Goal: Task Accomplishment & Management: Manage account settings

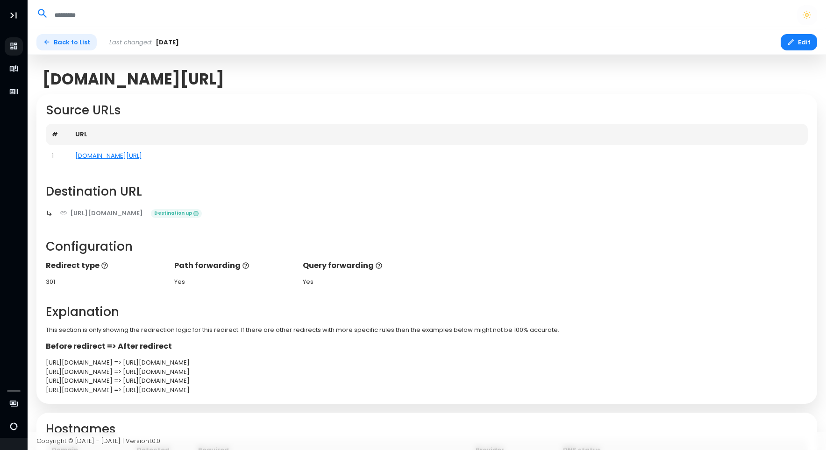
click at [57, 42] on link "Back to List" at bounding box center [66, 42] width 60 height 16
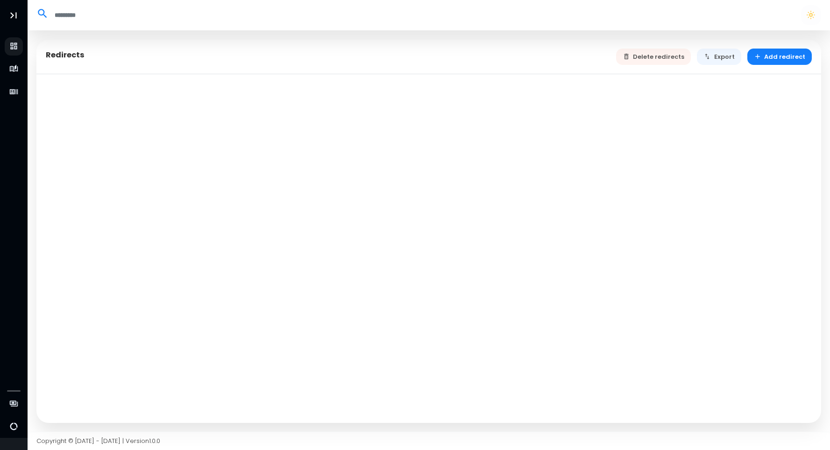
select select "**"
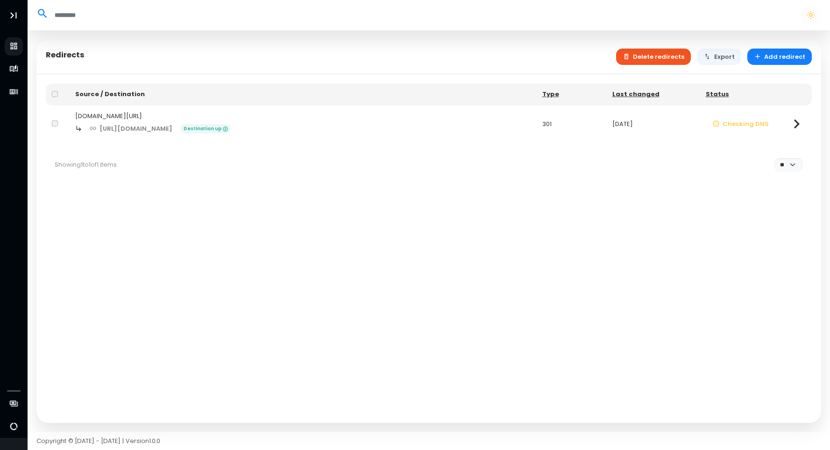
click at [664, 60] on button "Delete redirects" at bounding box center [653, 57] width 75 height 16
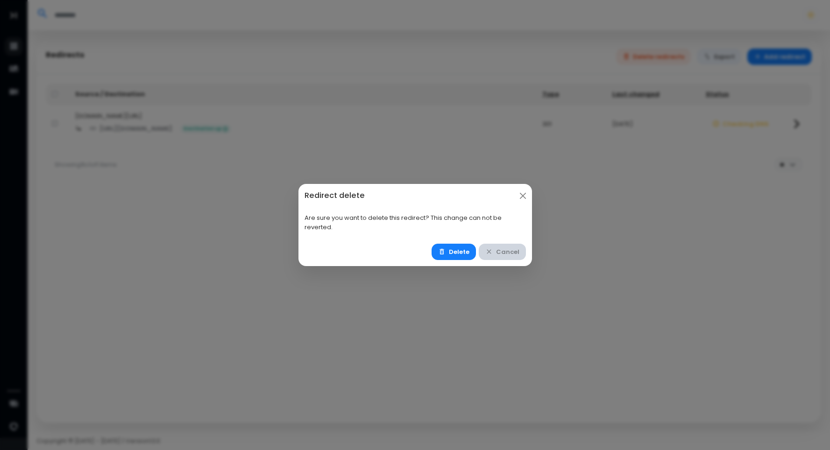
click at [507, 255] on button "Cancel" at bounding box center [502, 252] width 47 height 16
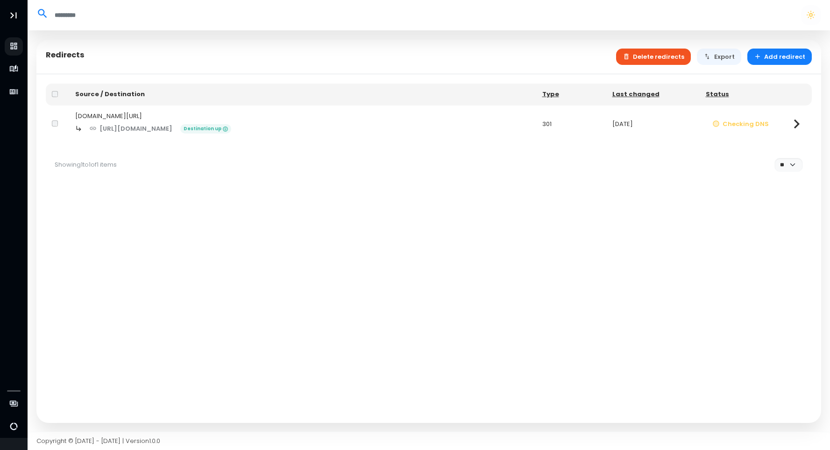
click at [655, 58] on button "Delete redirects" at bounding box center [653, 57] width 75 height 16
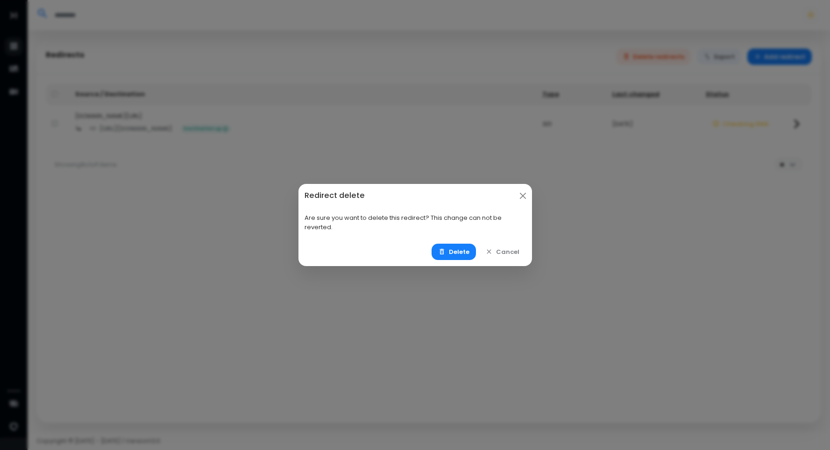
click at [453, 238] on div "Redirect delete Are sure you want to delete this redirect? This change can not …" at bounding box center [415, 225] width 234 height 82
drag, startPoint x: 453, startPoint y: 238, endPoint x: 446, endPoint y: 257, distance: 20.0
click at [447, 256] on button "Delete" at bounding box center [454, 252] width 44 height 16
click at [461, 256] on button "Delete" at bounding box center [454, 252] width 44 height 16
click at [455, 253] on button "Delete" at bounding box center [454, 252] width 44 height 16
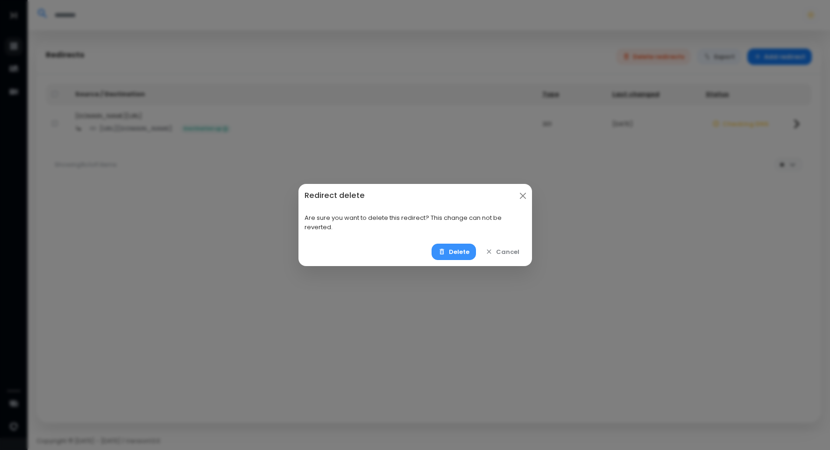
click at [455, 253] on button "Delete" at bounding box center [454, 252] width 44 height 16
drag, startPoint x: 455, startPoint y: 253, endPoint x: 466, endPoint y: 253, distance: 10.3
click at [455, 253] on button "Delete" at bounding box center [454, 252] width 44 height 16
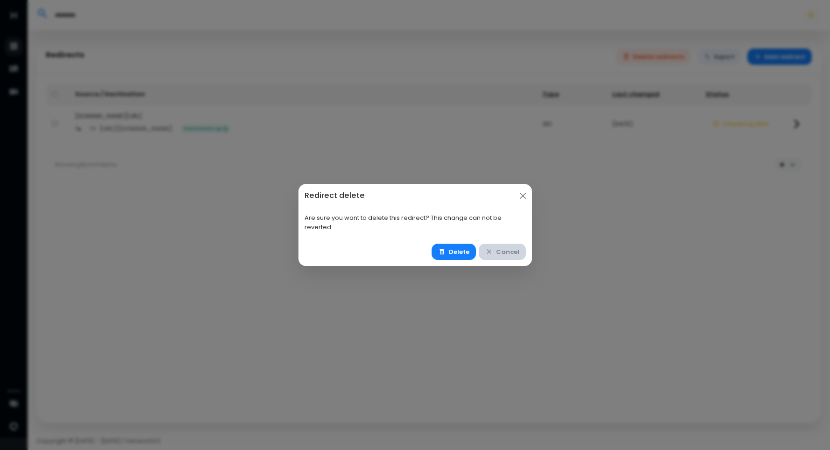
click at [503, 252] on button "Cancel" at bounding box center [502, 252] width 47 height 16
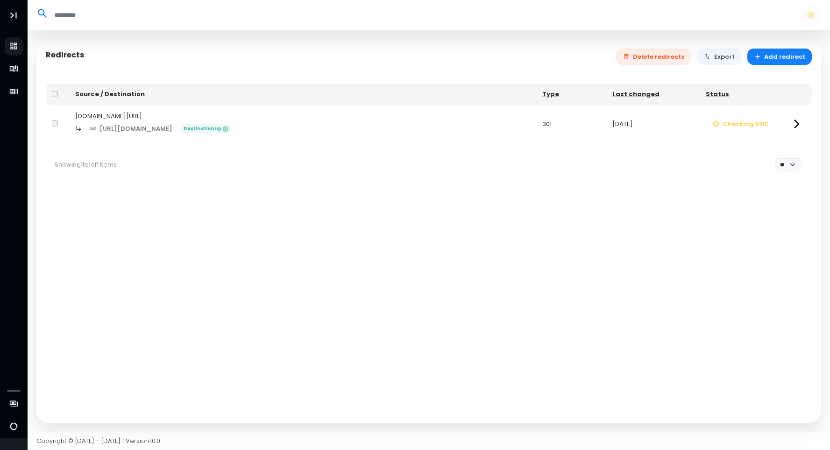
click at [673, 47] on div "Redirects Delete redirects Export Add redirect" at bounding box center [428, 57] width 785 height 35
click at [669, 56] on button "Delete redirects" at bounding box center [653, 57] width 75 height 16
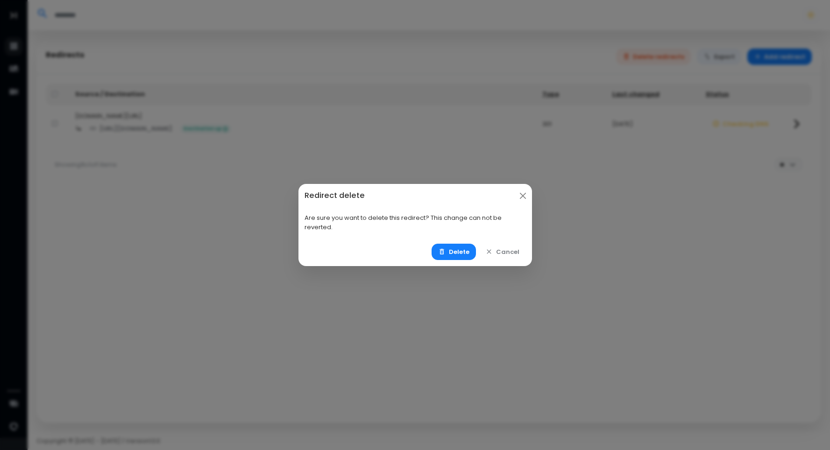
click at [452, 241] on div "Delete Cancel" at bounding box center [415, 252] width 234 height 28
click at [458, 252] on button "Delete" at bounding box center [454, 252] width 44 height 16
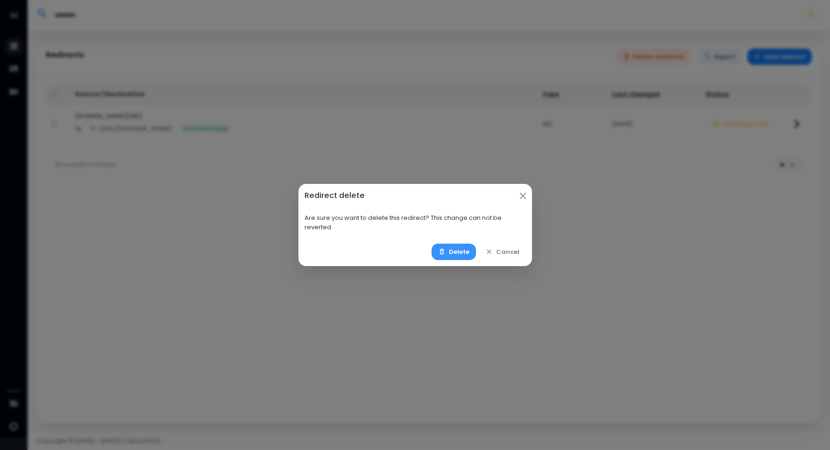
click at [458, 252] on button "Delete" at bounding box center [454, 252] width 44 height 16
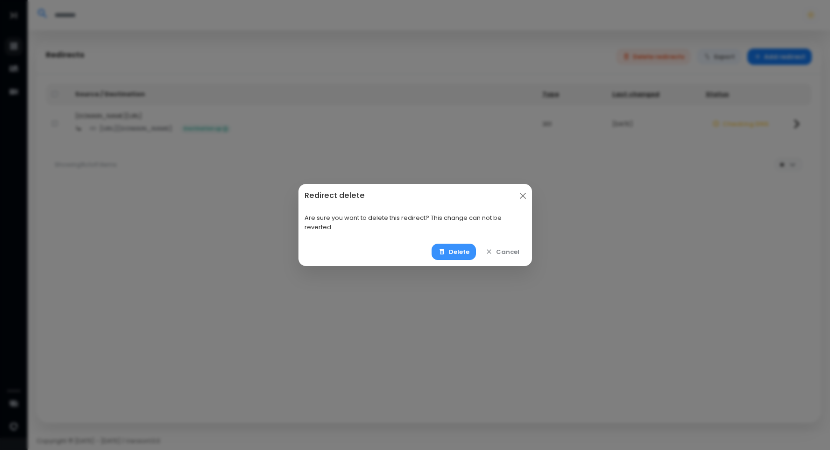
click at [458, 252] on button "Delete" at bounding box center [454, 252] width 44 height 16
click at [526, 191] on button "Close" at bounding box center [523, 196] width 12 height 12
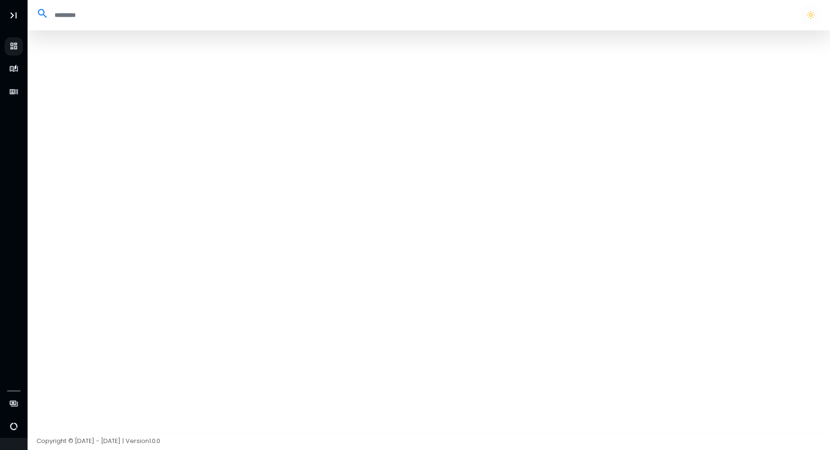
select select "**"
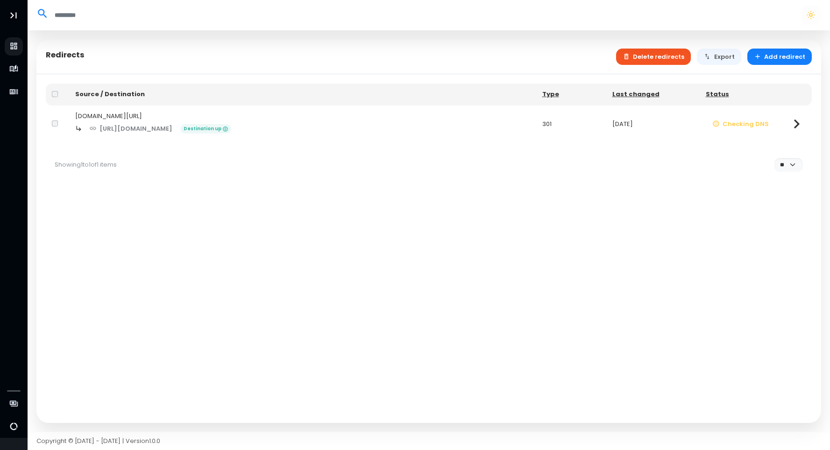
click at [677, 57] on button "Delete redirects" at bounding box center [653, 57] width 75 height 16
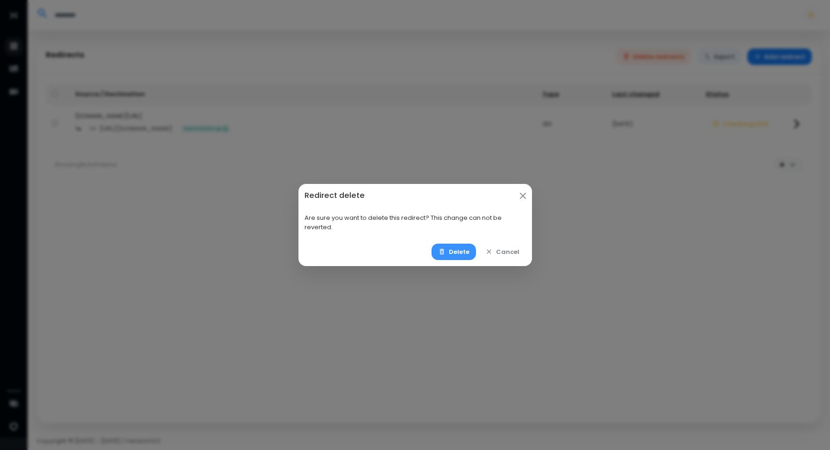
click at [455, 246] on button "Delete" at bounding box center [454, 252] width 44 height 16
click at [518, 197] on button "Close" at bounding box center [523, 196] width 12 height 12
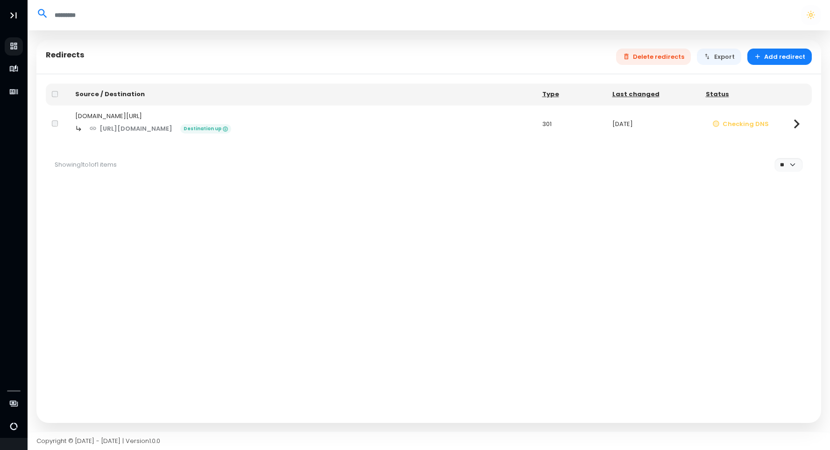
click at [430, 113] on div "[DOMAIN_NAME][URL]" at bounding box center [302, 116] width 455 height 9
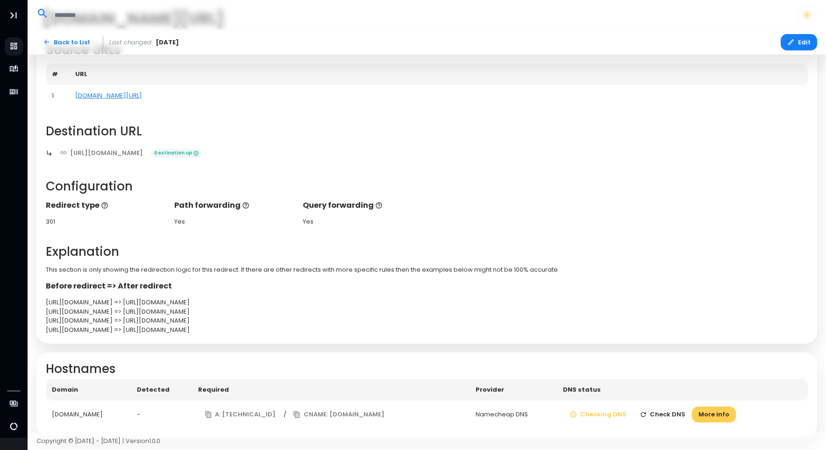
scroll to position [75, 0]
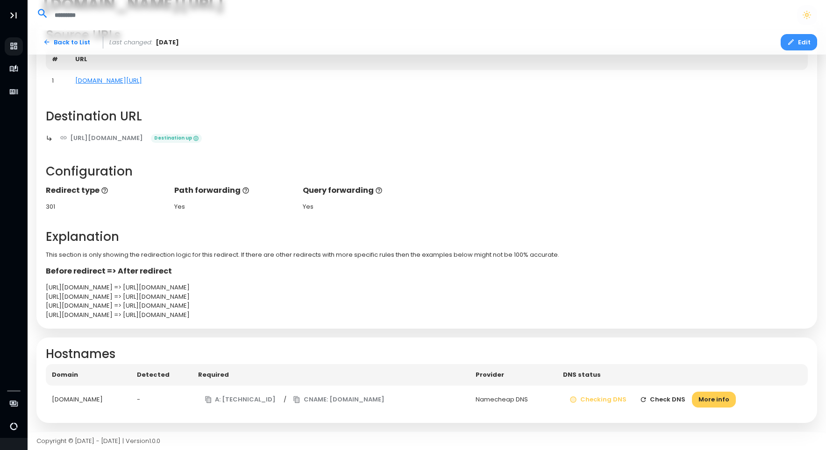
click at [788, 40] on button "Edit" at bounding box center [798, 42] width 36 height 16
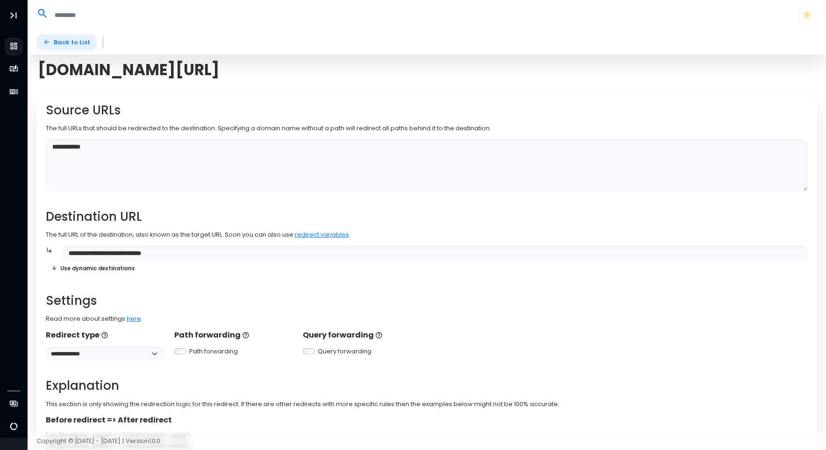
click at [52, 39] on link "Back to List" at bounding box center [66, 42] width 60 height 16
select select "**"
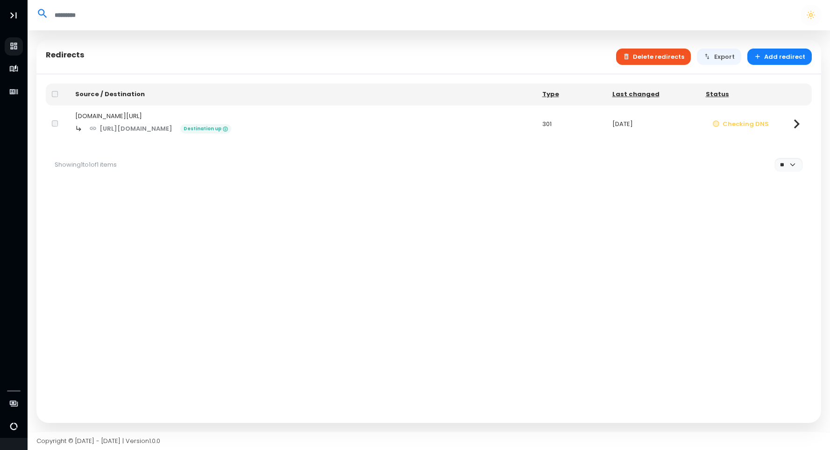
click at [646, 52] on button "Delete redirects" at bounding box center [653, 57] width 75 height 16
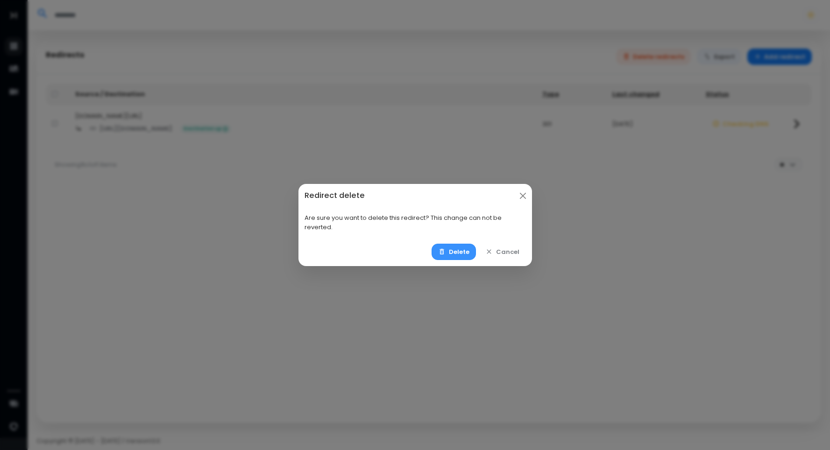
click at [459, 250] on button "Delete" at bounding box center [454, 252] width 44 height 16
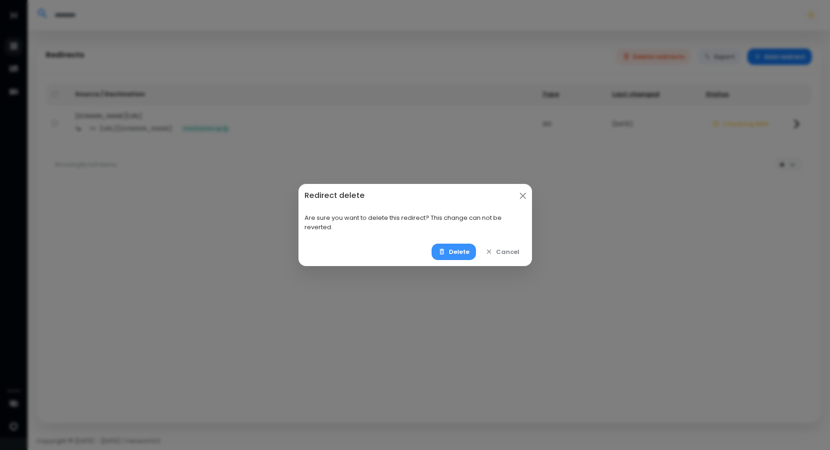
click at [459, 250] on button "Delete" at bounding box center [454, 252] width 44 height 16
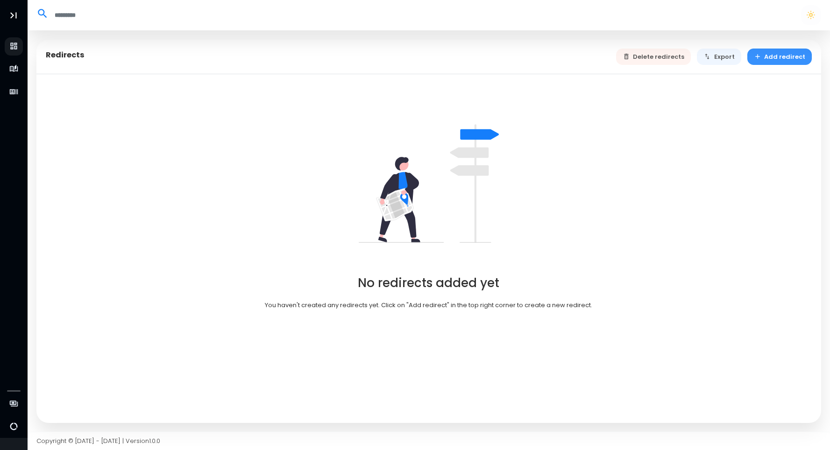
click at [796, 55] on button "Add redirect" at bounding box center [779, 57] width 65 height 16
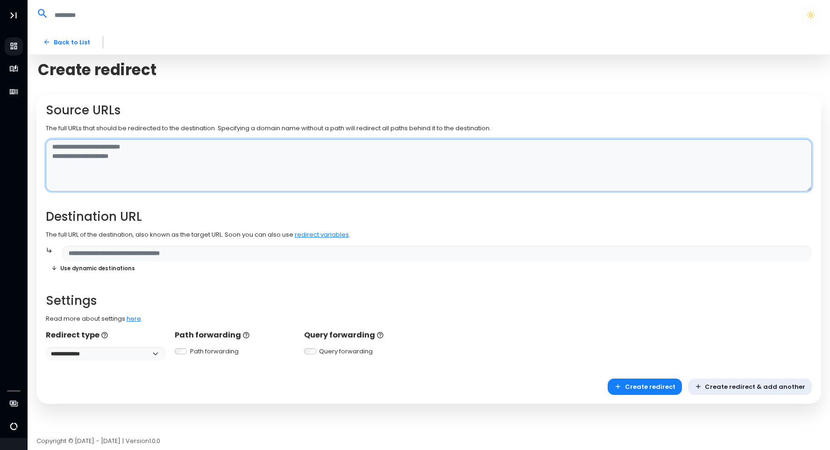
click at [142, 151] on textarea at bounding box center [429, 165] width 766 height 53
paste textarea "**********"
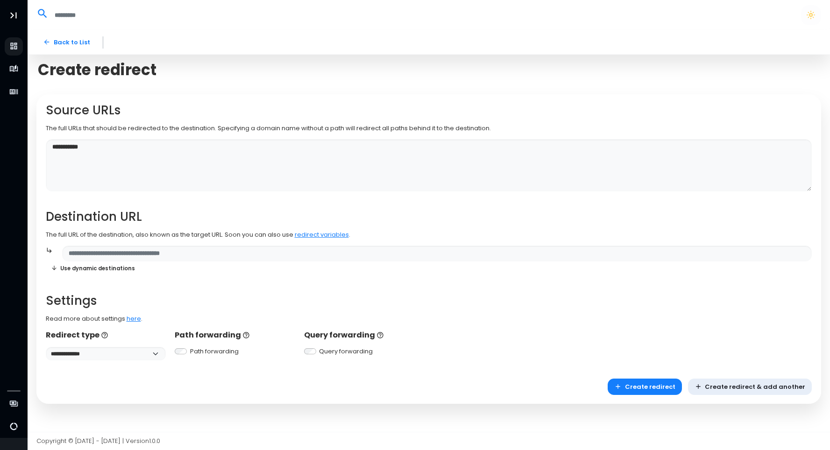
click at [106, 130] on p "The full URLs that should be redirected to the destination. Specifying a domain…" at bounding box center [429, 128] width 766 height 9
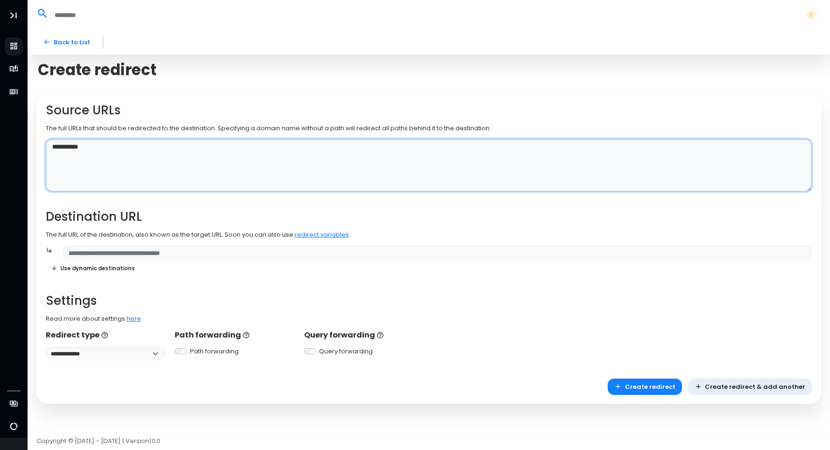
click at [125, 146] on textarea "**********" at bounding box center [429, 165] width 766 height 53
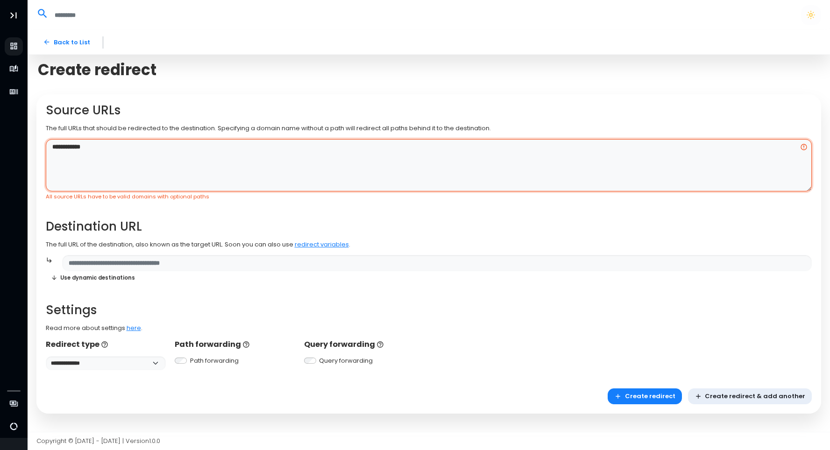
paste textarea "**********"
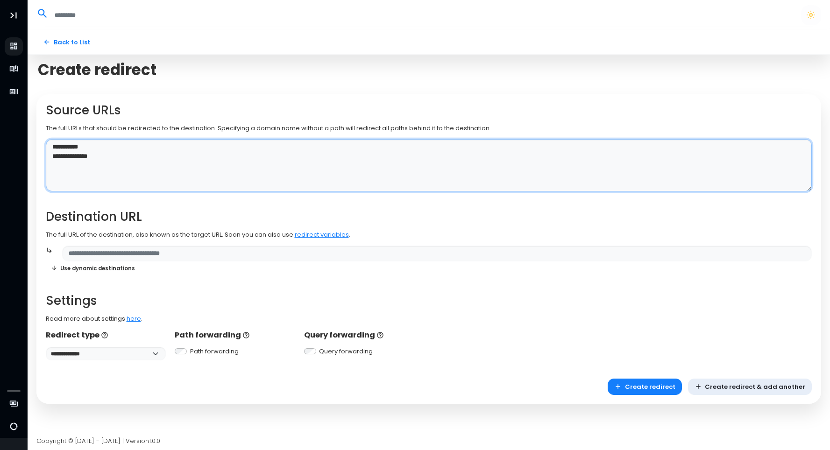
drag, startPoint x: 92, startPoint y: 157, endPoint x: 52, endPoint y: 158, distance: 40.2
click at [52, 158] on textarea "**********" at bounding box center [429, 165] width 766 height 53
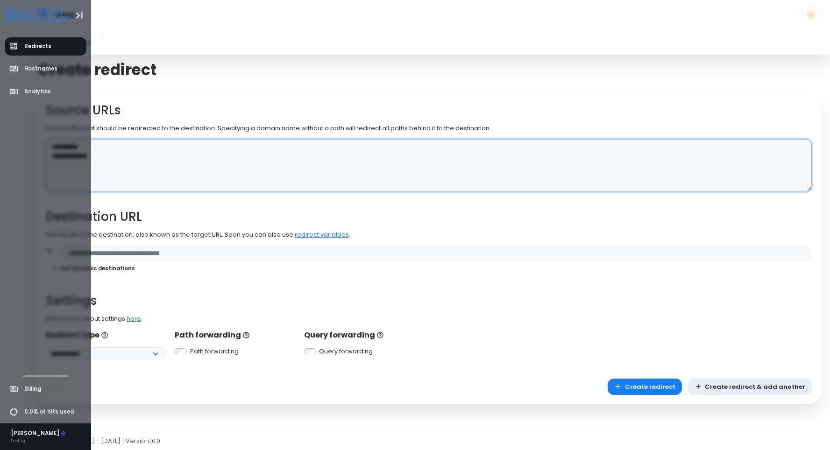
type textarea "**********"
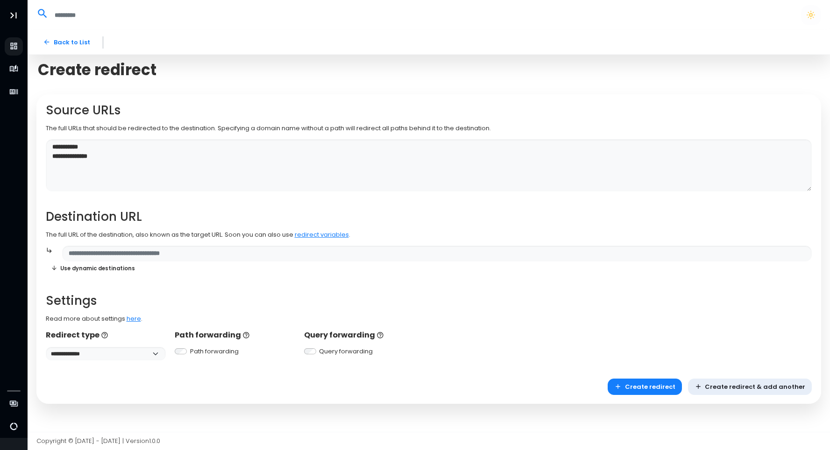
click at [166, 243] on div "**********" at bounding box center [429, 231] width 766 height 257
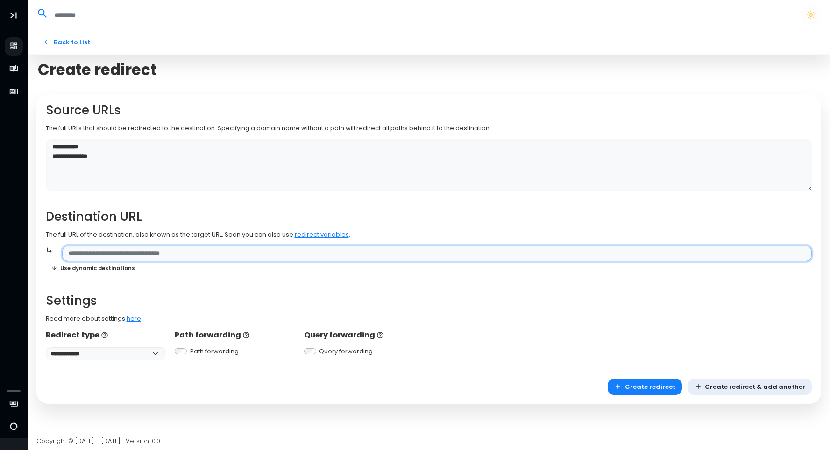
click at [168, 252] on input "text" at bounding box center [437, 254] width 750 height 16
paste input "**********"
type input "**********"
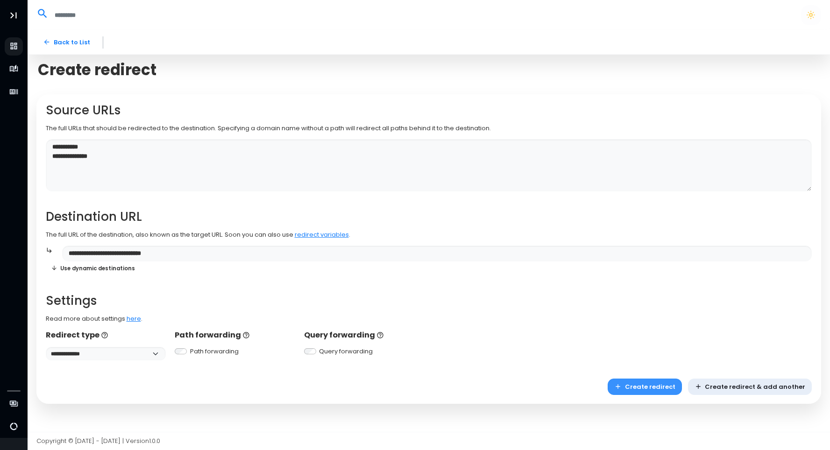
click at [643, 388] on button "Create redirect" at bounding box center [645, 387] width 74 height 16
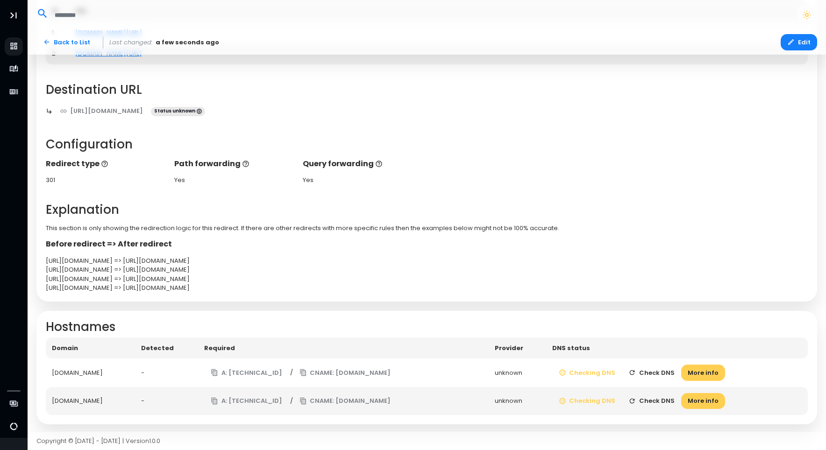
scroll to position [125, 0]
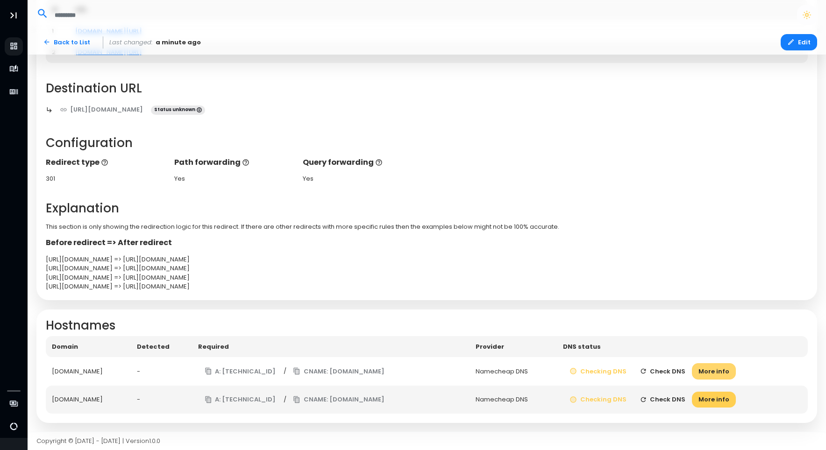
click at [713, 373] on button "More info" at bounding box center [714, 371] width 44 height 16
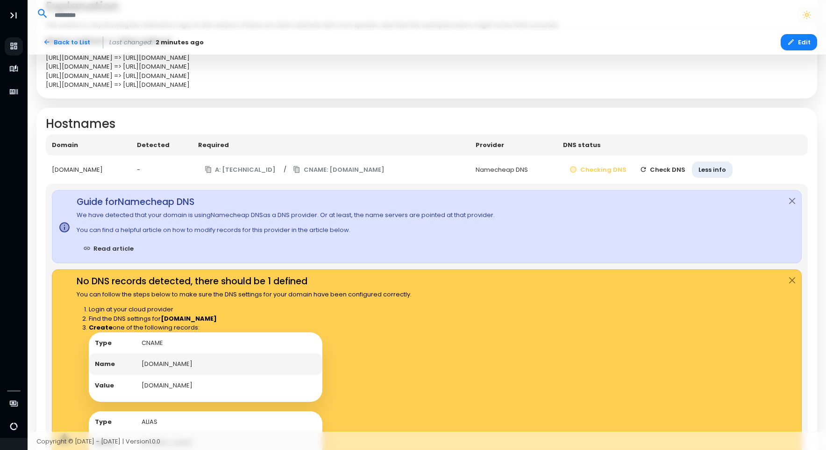
scroll to position [326, 0]
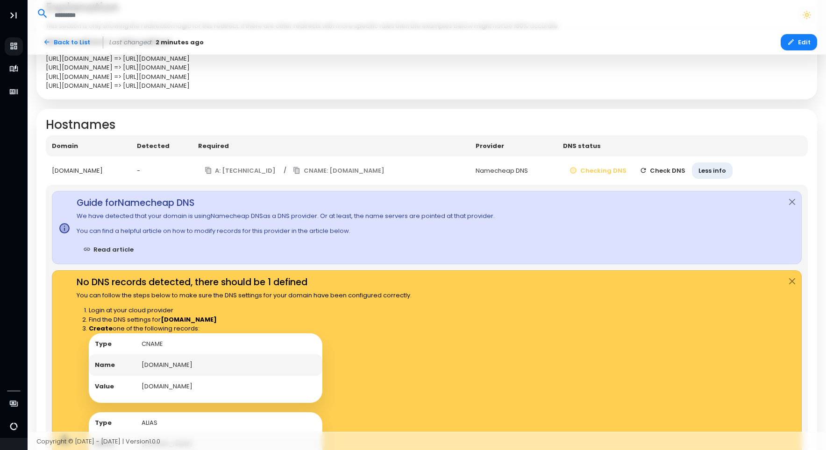
click at [665, 173] on button "Check DNS" at bounding box center [662, 171] width 59 height 16
click at [793, 202] on button "Close" at bounding box center [792, 201] width 18 height 21
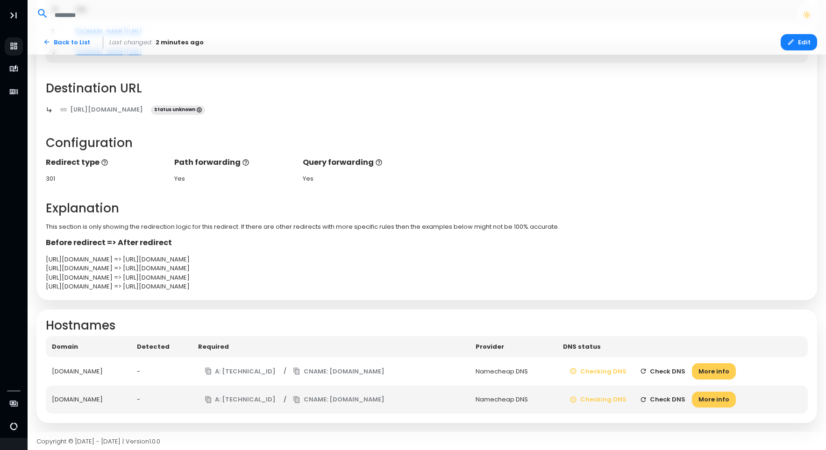
click at [666, 395] on button "Check DNS" at bounding box center [662, 400] width 59 height 16
click at [722, 371] on button "More info" at bounding box center [714, 371] width 44 height 16
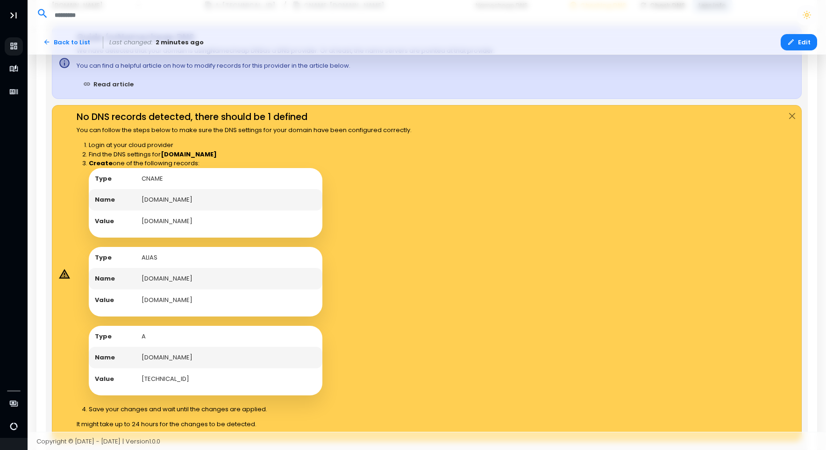
scroll to position [545, 0]
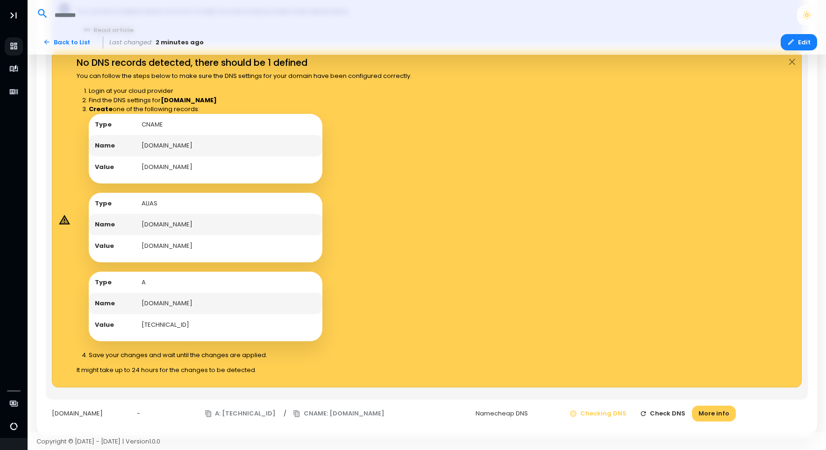
click at [155, 222] on td "[DOMAIN_NAME]" at bounding box center [228, 224] width 187 height 21
drag, startPoint x: 155, startPoint y: 222, endPoint x: 155, endPoint y: 247, distance: 24.8
click at [155, 247] on td "edge.domain-forward.com" at bounding box center [228, 245] width 187 height 21
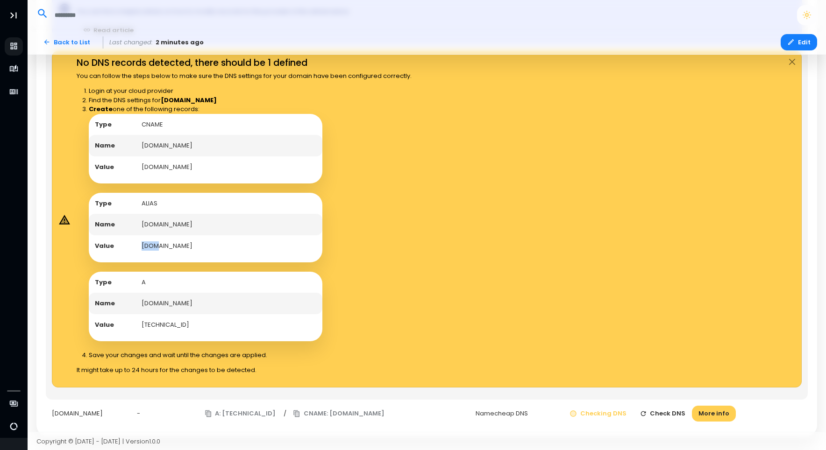
click at [155, 247] on td "edge.domain-forward.com" at bounding box center [228, 245] width 187 height 21
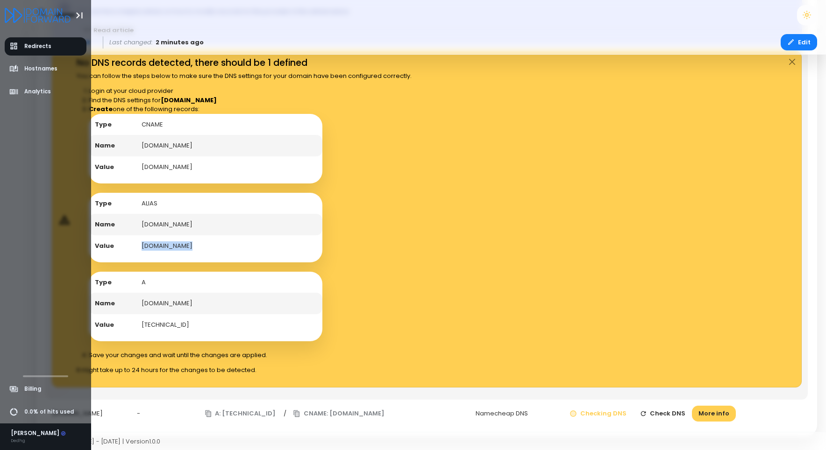
copy td "edge.domain-forward.com"
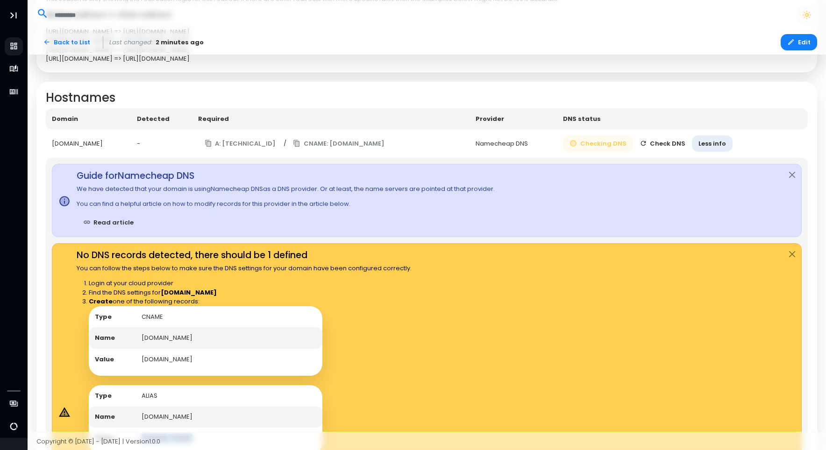
scroll to position [265, 0]
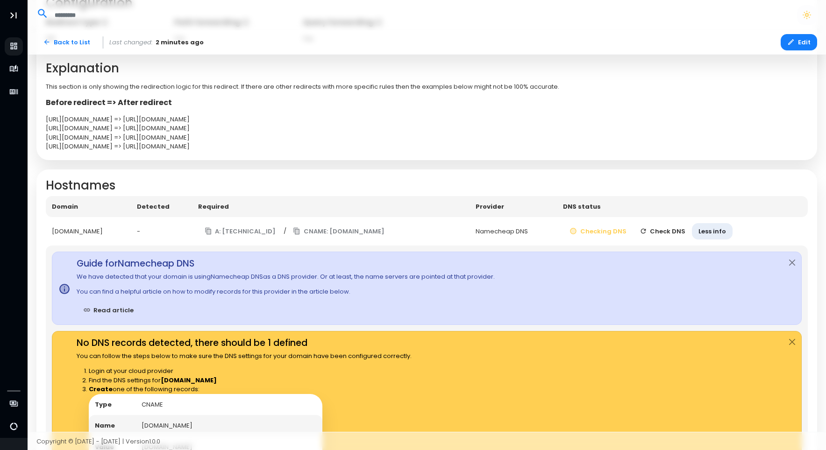
click at [671, 232] on button "Check DNS" at bounding box center [662, 231] width 59 height 16
click at [790, 264] on button "Close" at bounding box center [792, 262] width 18 height 21
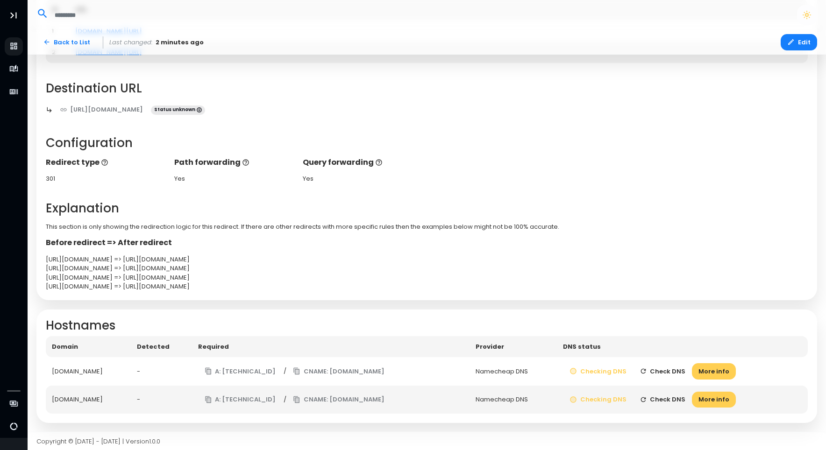
scroll to position [125, 0]
click at [672, 397] on button "Check DNS" at bounding box center [662, 400] width 59 height 16
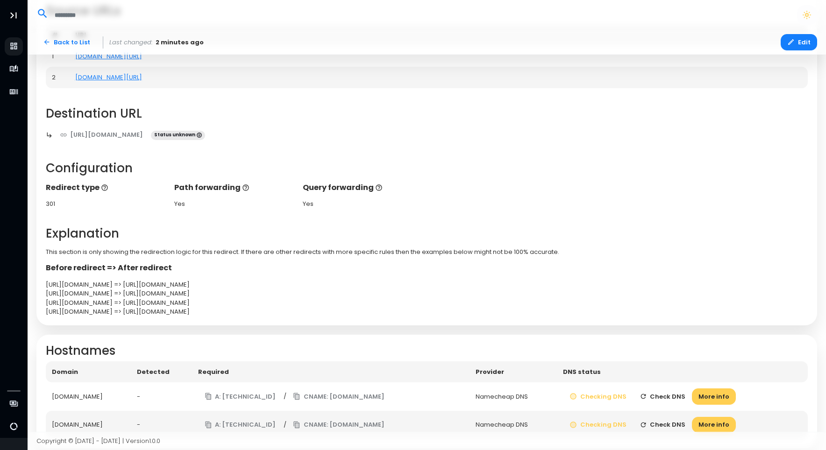
scroll to position [78, 0]
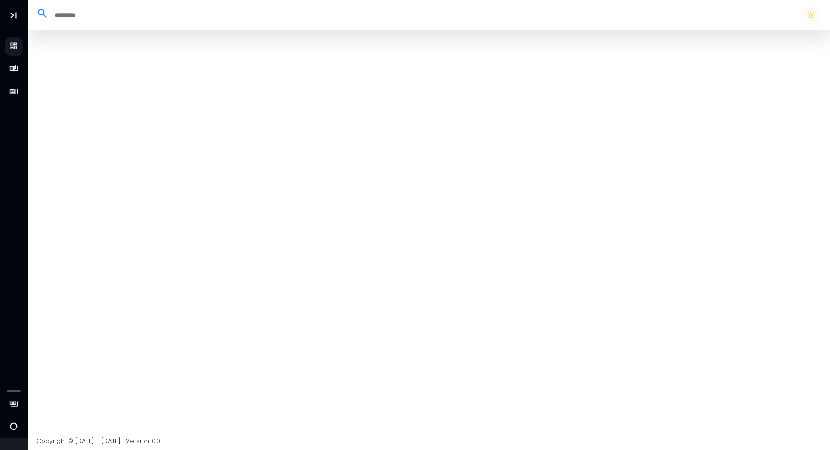
select select "**"
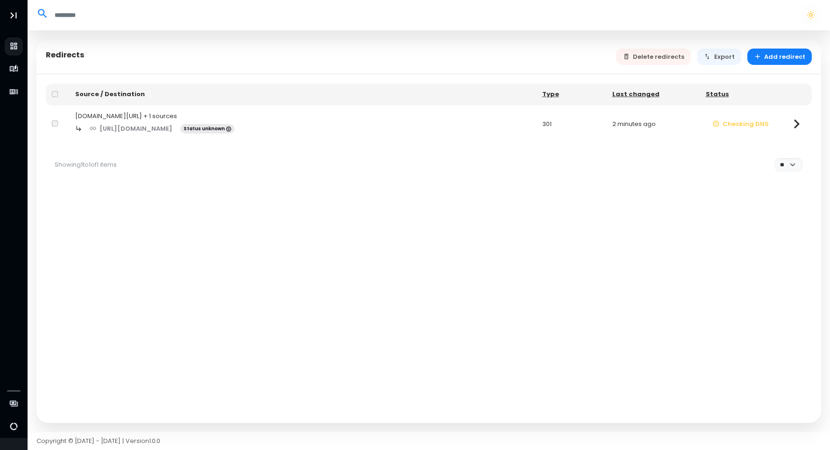
click at [800, 126] on icon at bounding box center [796, 124] width 18 height 18
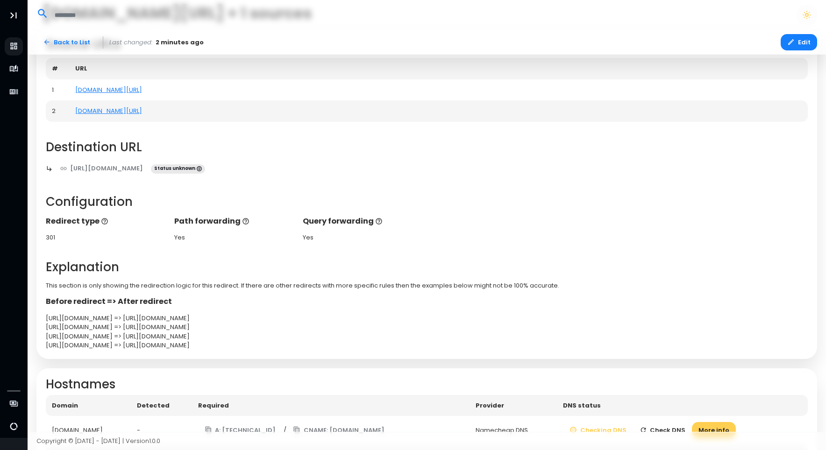
scroll to position [125, 0]
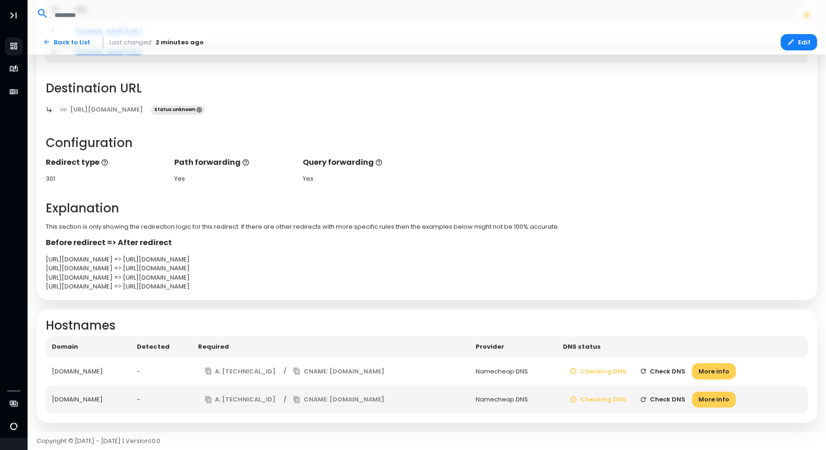
click at [666, 370] on button "Check DNS" at bounding box center [662, 371] width 59 height 16
click at [666, 374] on button "Check DNS" at bounding box center [662, 371] width 59 height 16
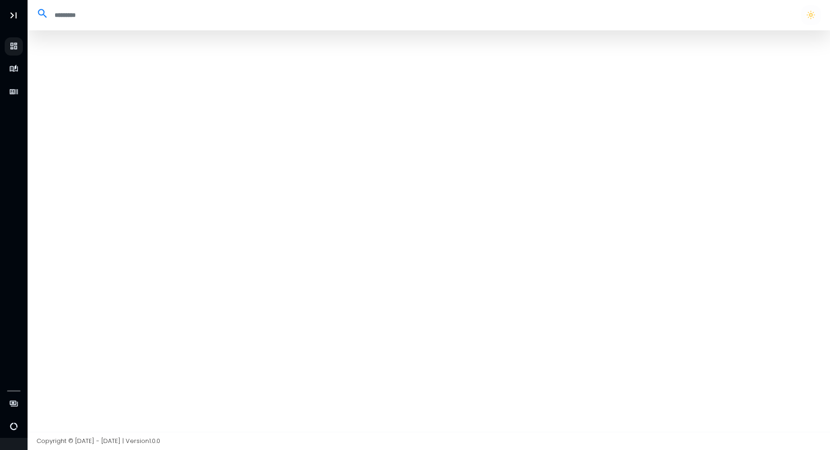
select select "**"
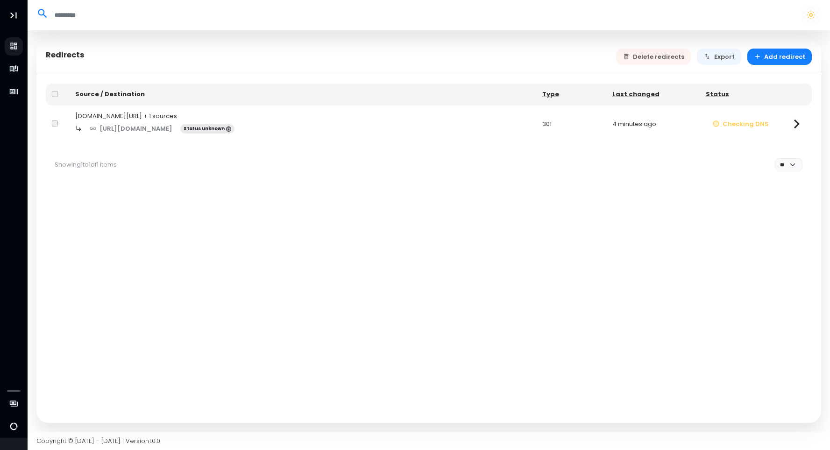
click at [456, 122] on div "[URL][DOMAIN_NAME] Status unknown" at bounding box center [302, 128] width 455 height 16
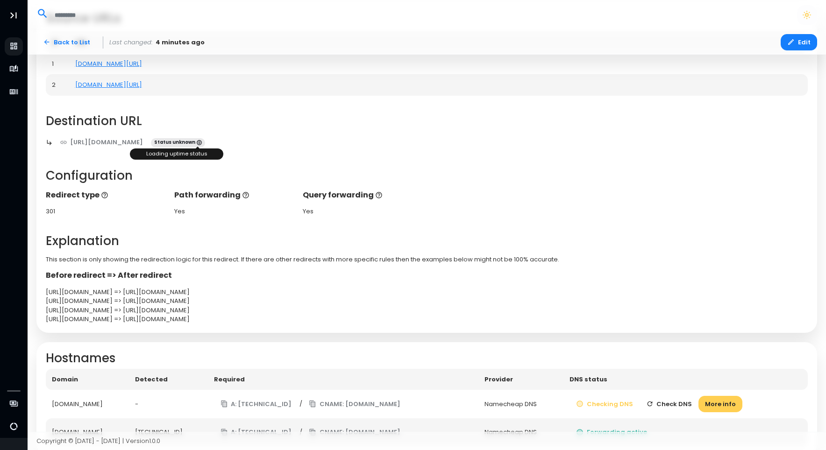
scroll to position [125, 0]
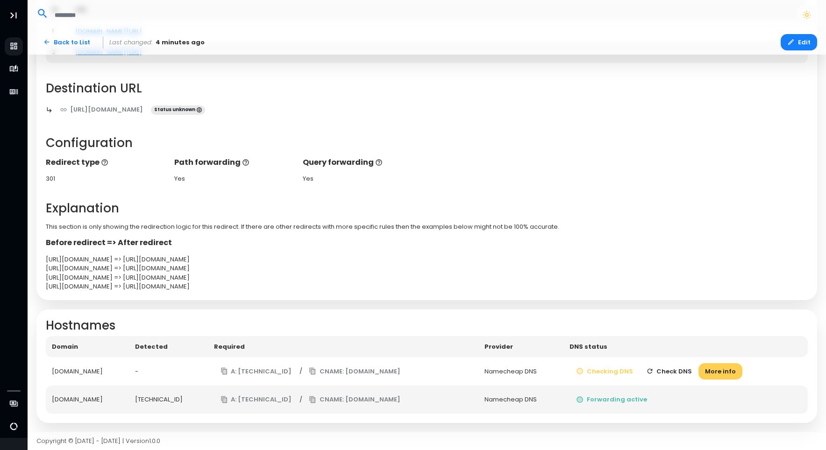
click at [599, 347] on th "DNS status" at bounding box center [685, 346] width 244 height 21
click at [597, 347] on th "DNS status" at bounding box center [685, 346] width 244 height 21
drag, startPoint x: 597, startPoint y: 347, endPoint x: 588, endPoint y: 346, distance: 9.4
click at [588, 346] on th "DNS status" at bounding box center [685, 346] width 244 height 21
click at [586, 346] on th "DNS status" at bounding box center [685, 346] width 244 height 21
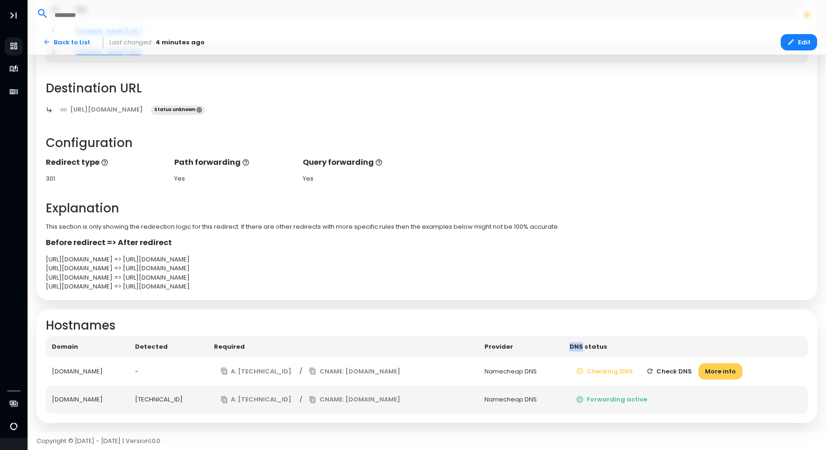
click at [586, 346] on th "DNS status" at bounding box center [685, 346] width 244 height 21
click at [583, 347] on th "DNS status" at bounding box center [685, 346] width 244 height 21
click at [667, 370] on button "Check DNS" at bounding box center [668, 371] width 59 height 16
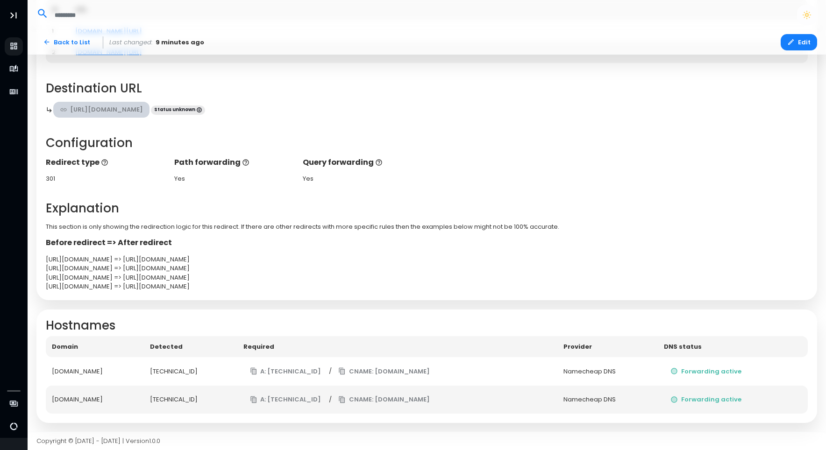
click at [129, 112] on link "[URL][DOMAIN_NAME]" at bounding box center [101, 110] width 97 height 16
